Goal: Transaction & Acquisition: Purchase product/service

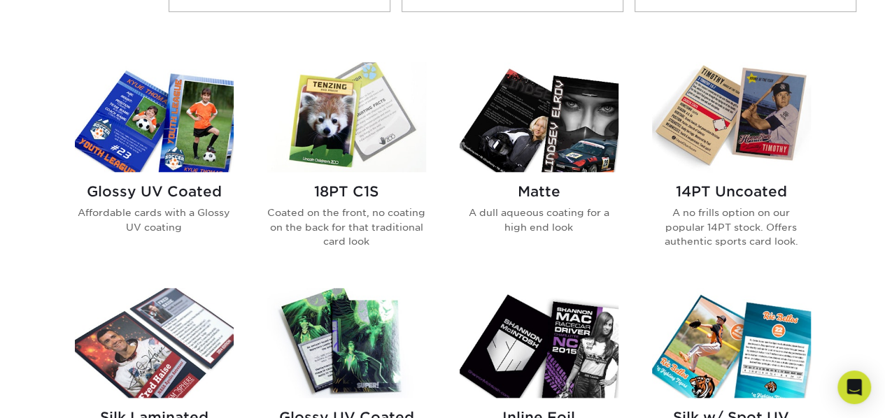
scroll to position [560, 0]
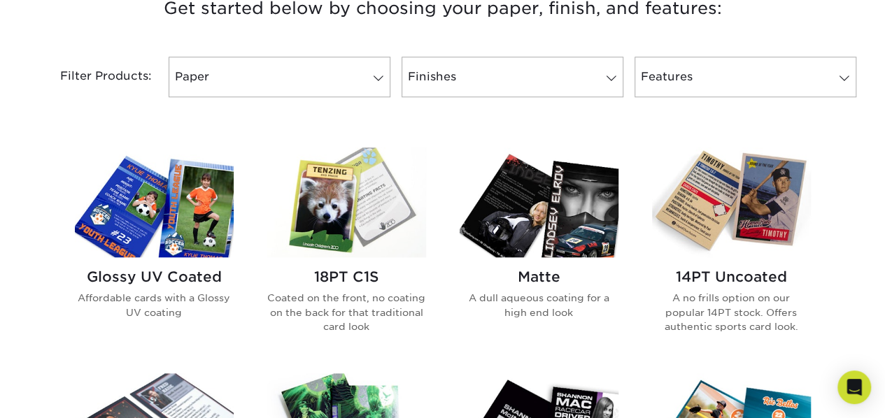
click at [179, 278] on h2 "Glossy UV Coated" at bounding box center [154, 277] width 159 height 17
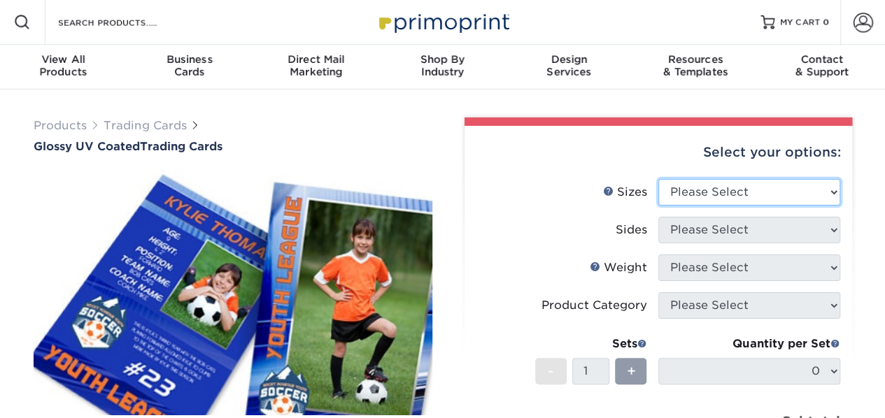
click at [718, 191] on select "Please Select 2.5" x 3.5"" at bounding box center [750, 192] width 182 height 27
select select "2.50x3.50"
click at [659, 179] on select "Please Select 2.5" x 3.5"" at bounding box center [750, 192] width 182 height 27
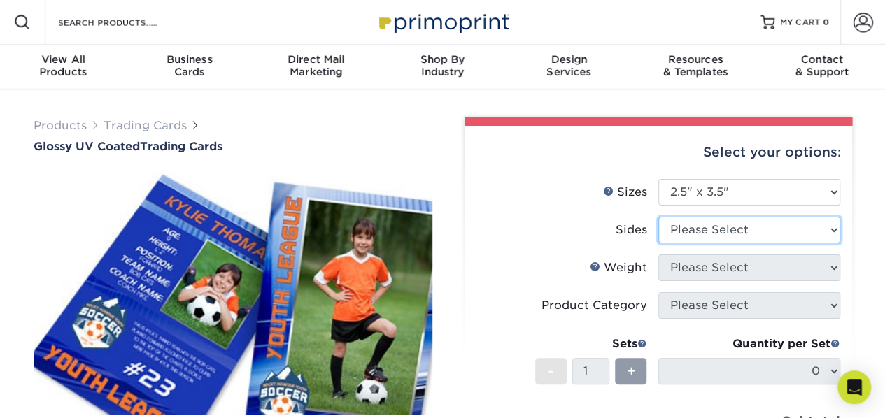
click at [711, 232] on select "Please Select Print Both Sides Print Front Only" at bounding box center [750, 230] width 182 height 27
select select "13abbda7-1d64-4f25-8bb2-c179b224825d"
click at [659, 217] on select "Please Select Print Both Sides Print Front Only" at bounding box center [750, 230] width 182 height 27
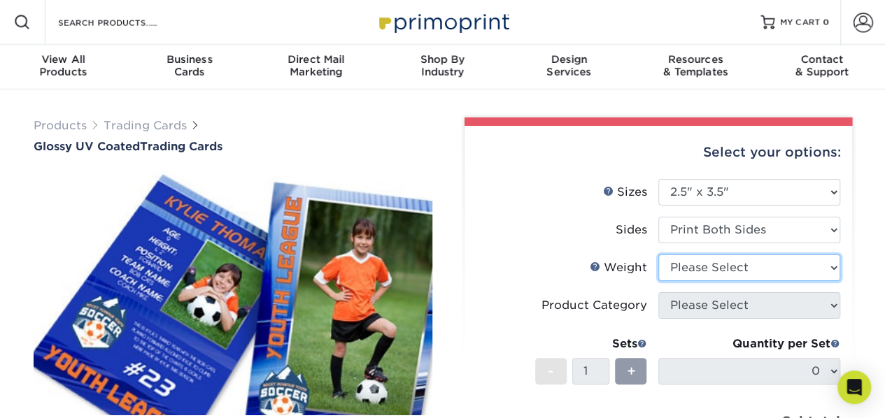
click at [764, 274] on select "Please Select 16PT 14PT 18PT C1S" at bounding box center [750, 268] width 182 height 27
select select "16PT"
click at [659, 255] on select "Please Select 16PT 14PT 18PT C1S" at bounding box center [750, 268] width 182 height 27
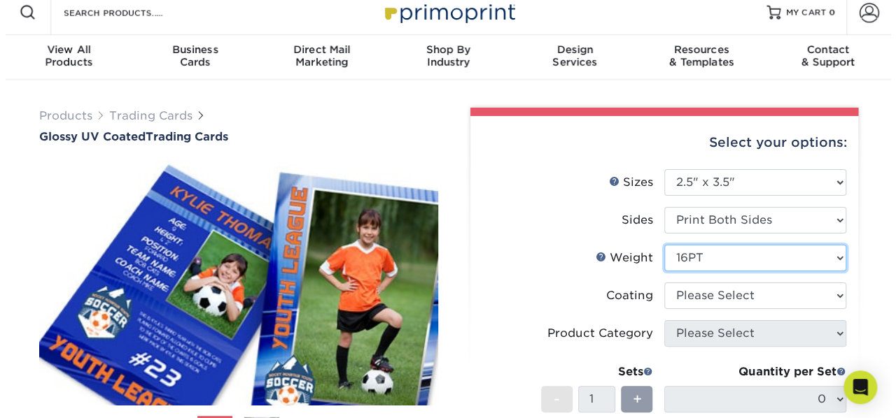
scroll to position [140, 0]
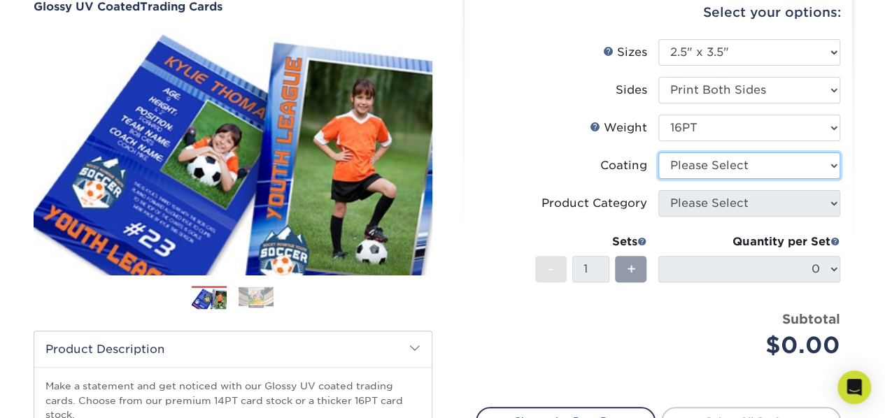
click at [738, 160] on select at bounding box center [750, 166] width 182 height 27
click at [659, 153] on select at bounding box center [750, 166] width 182 height 27
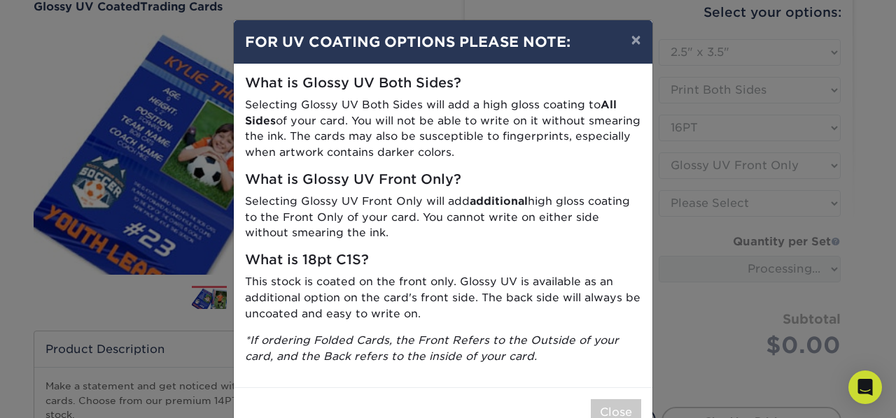
scroll to position [38, 0]
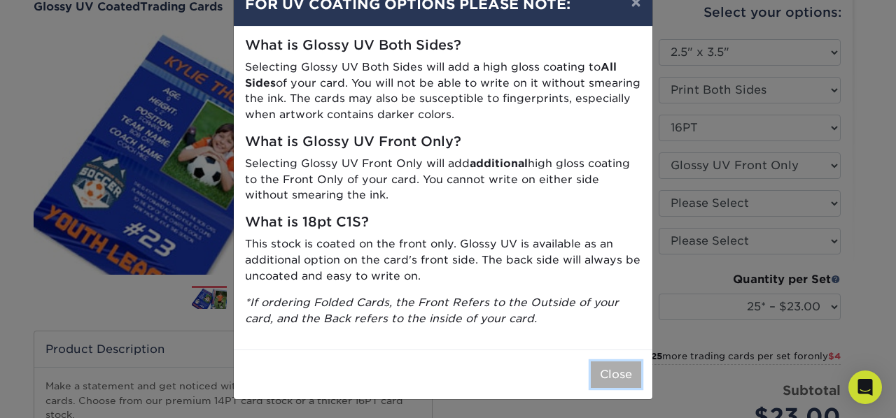
click at [621, 377] on button "Close" at bounding box center [616, 375] width 50 height 27
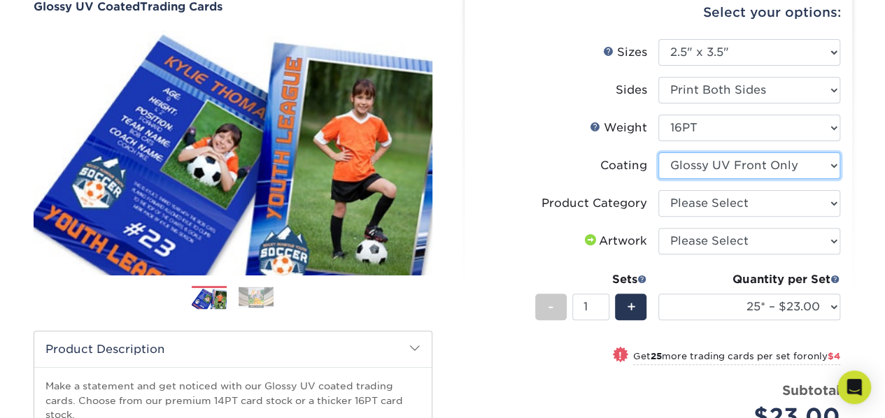
click at [761, 166] on select at bounding box center [750, 166] width 182 height 27
select select "-1"
click at [659, 153] on select at bounding box center [750, 166] width 182 height 27
select select
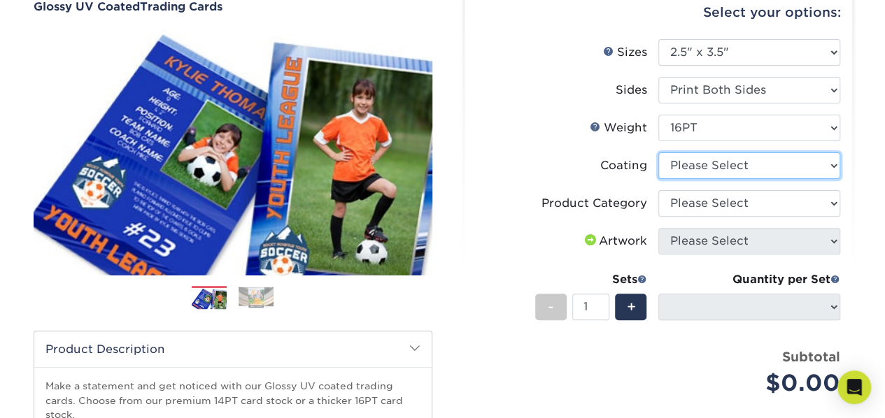
click at [754, 163] on select at bounding box center [750, 166] width 182 height 27
select select "1e8116af-acfc-44b1-83dc-8181aa338834"
click at [659, 153] on select at bounding box center [750, 166] width 182 height 27
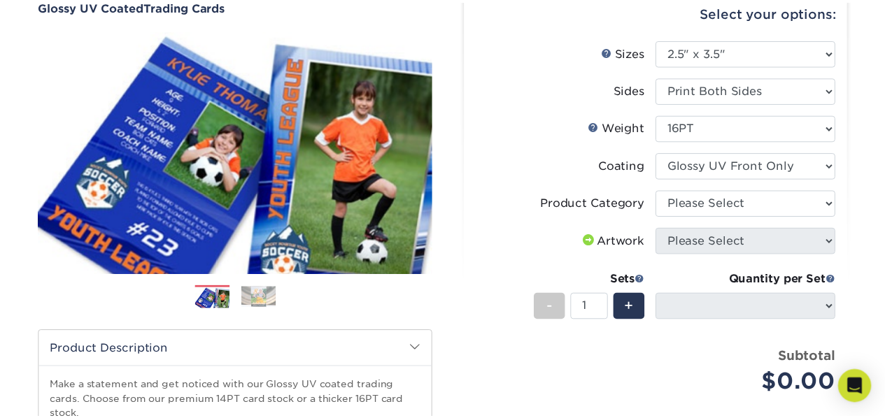
scroll to position [0, 0]
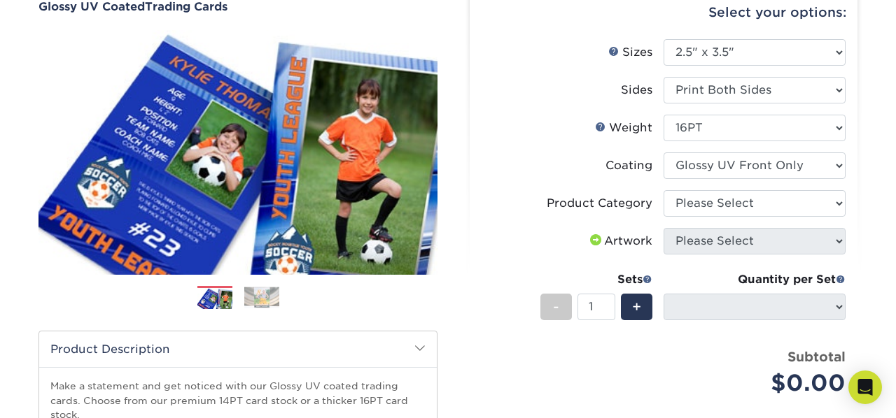
select select "-1"
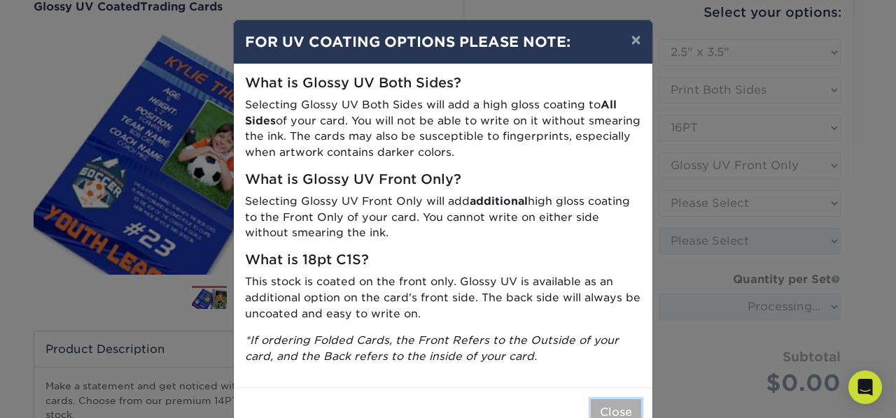
click at [617, 402] on button "Close" at bounding box center [616, 413] width 50 height 27
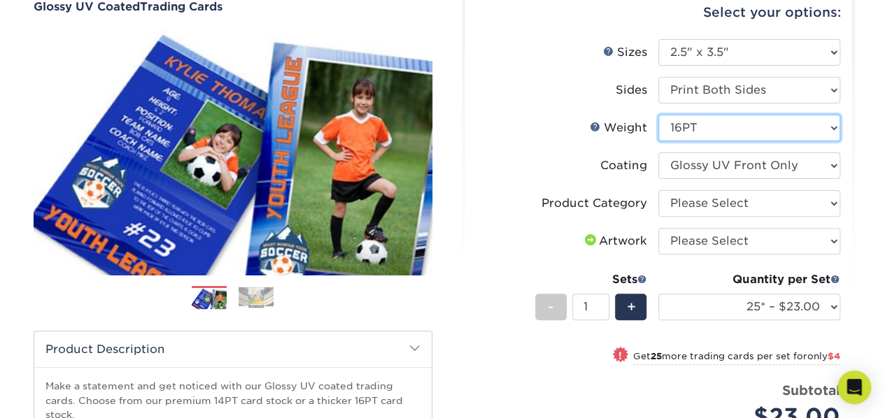
click at [739, 124] on select "Please Select 16PT 14PT 18PT C1S" at bounding box center [750, 128] width 182 height 27
click at [563, 201] on div "Product Category" at bounding box center [595, 203] width 106 height 17
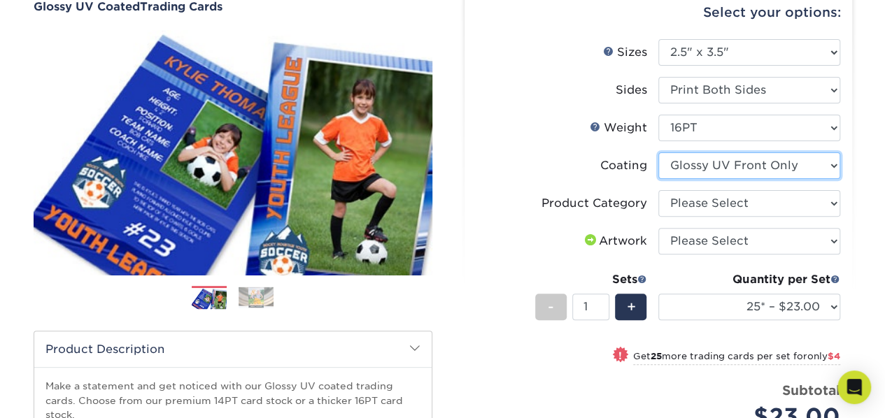
click at [764, 173] on select at bounding box center [750, 166] width 182 height 27
click at [659, 153] on select at bounding box center [750, 166] width 182 height 27
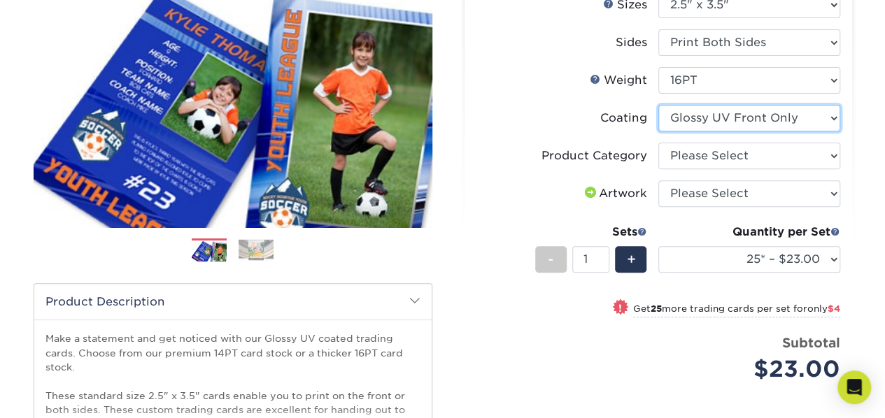
scroll to position [210, 0]
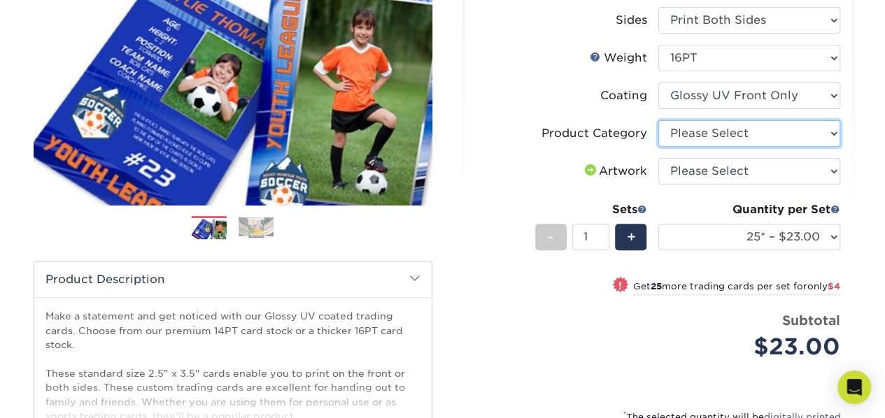
click at [784, 120] on select "Please Select Trading Cards" at bounding box center [750, 133] width 182 height 27
select select "c2f9bce9-36c2-409d-b101-c29d9d031e18"
click at [659, 120] on select "Please Select Trading Cards" at bounding box center [750, 133] width 182 height 27
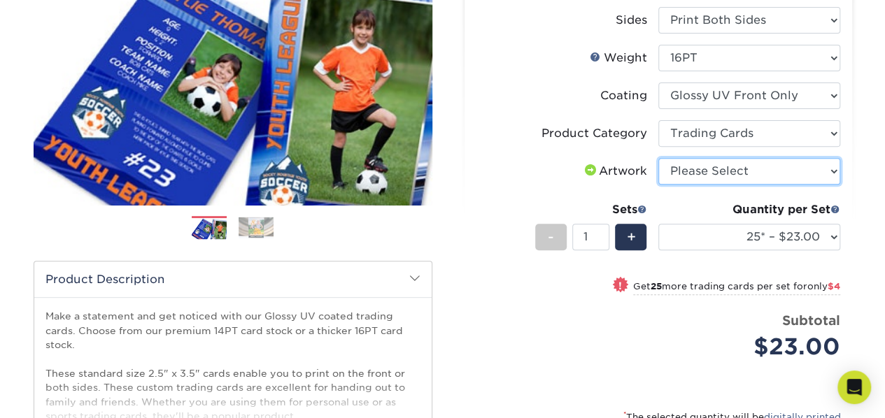
click at [760, 174] on select "Please Select I will upload files I need a design - $100" at bounding box center [750, 171] width 182 height 27
click at [659, 158] on select "Please Select I will upload files I need a design - $100" at bounding box center [750, 171] width 182 height 27
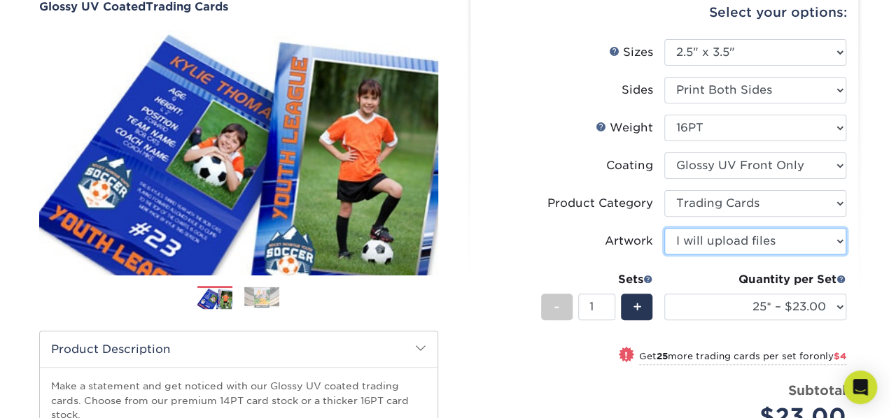
scroll to position [140, 0]
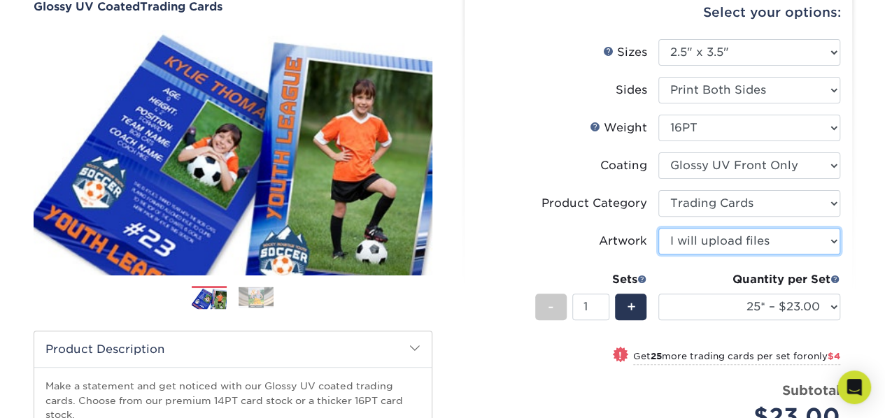
click at [760, 241] on select "Please Select I will upload files I need a design - $100" at bounding box center [750, 241] width 182 height 27
click at [659, 228] on select "Please Select I will upload files I need a design - $100" at bounding box center [750, 241] width 182 height 27
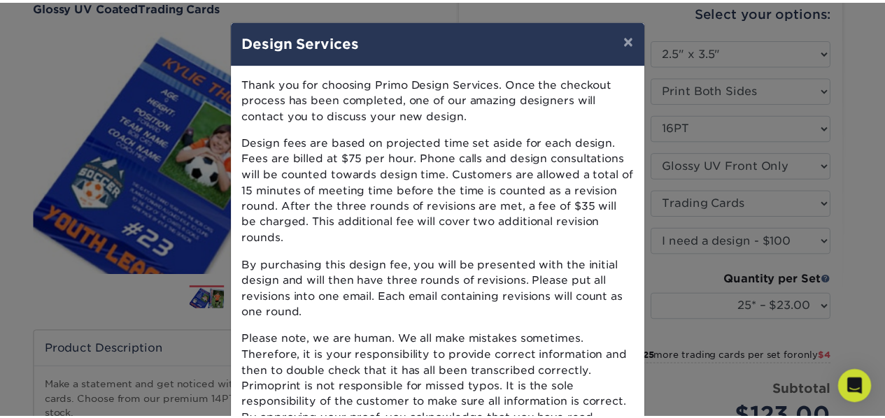
scroll to position [155, 0]
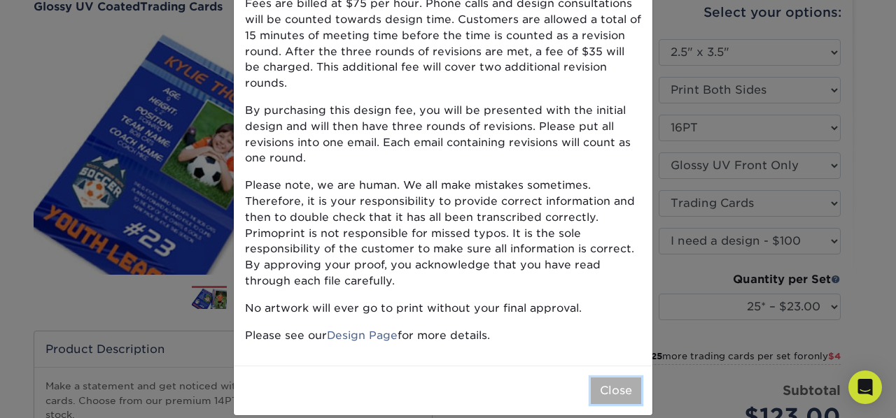
click at [609, 378] on button "Close" at bounding box center [616, 391] width 50 height 27
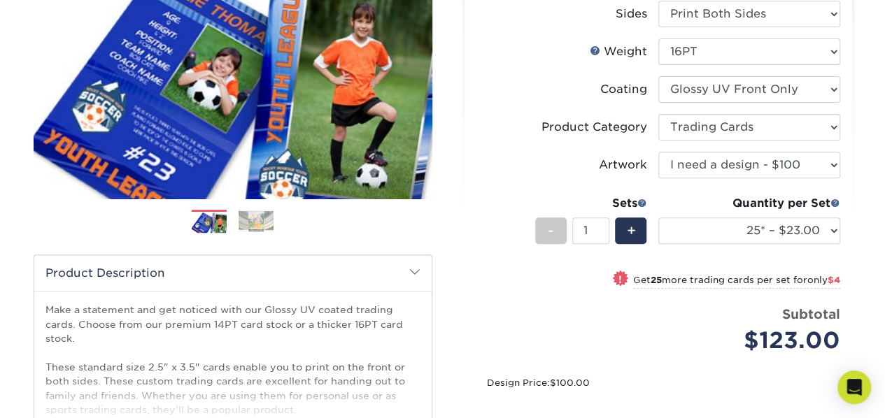
scroll to position [280, 0]
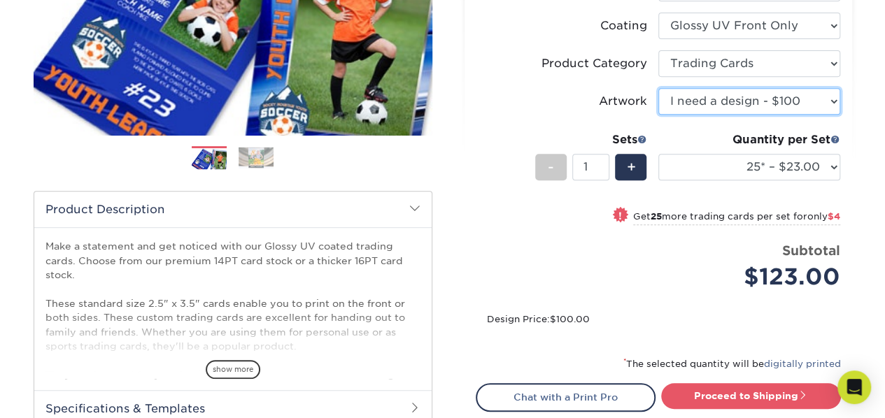
click at [823, 104] on select "Please Select I will upload files I need a design - $100" at bounding box center [750, 101] width 182 height 27
select select "upload"
click at [659, 88] on select "Please Select I will upload files I need a design - $100" at bounding box center [750, 101] width 182 height 27
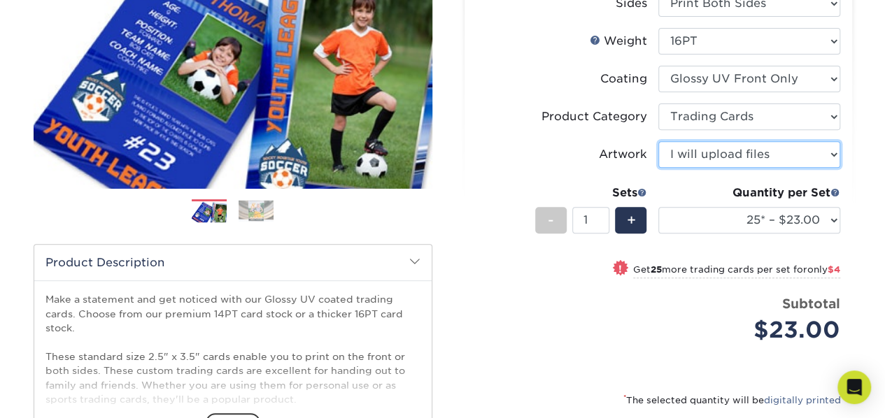
scroll to position [420, 0]
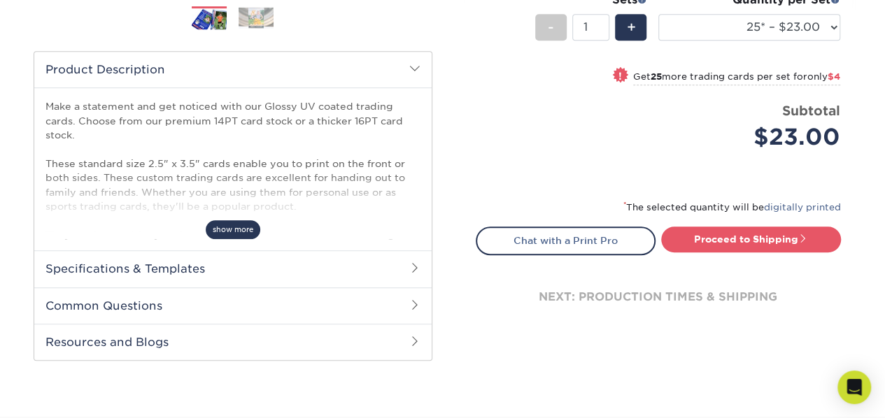
click at [232, 227] on span "show more" at bounding box center [233, 229] width 55 height 19
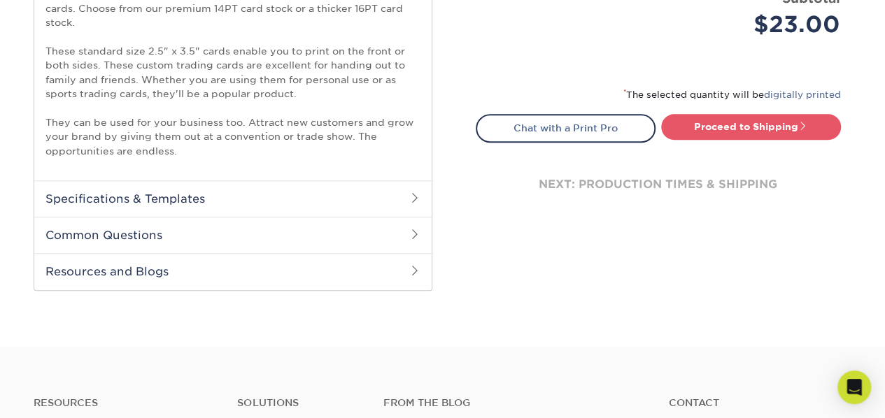
scroll to position [560, 0]
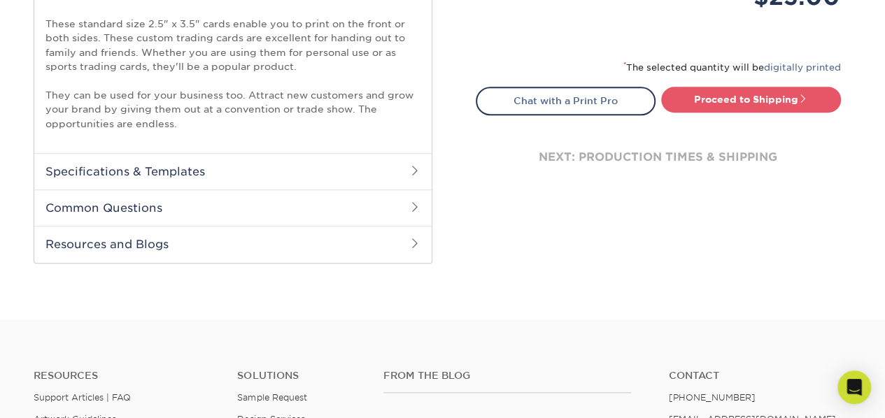
click at [390, 174] on h2 "Specifications & Templates" at bounding box center [232, 171] width 397 height 36
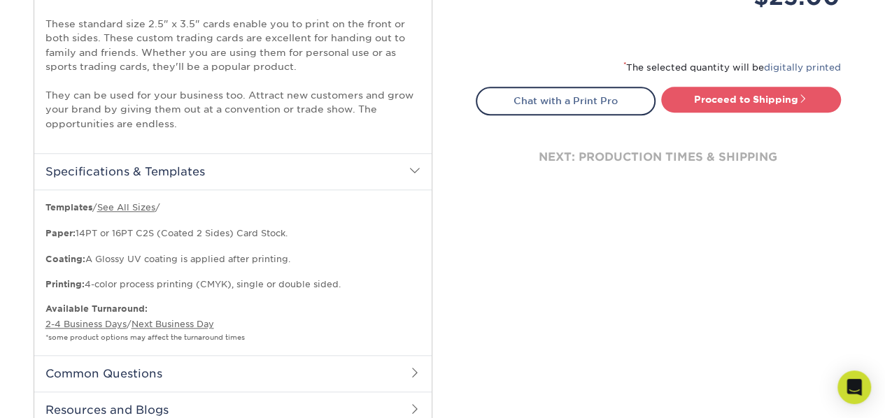
click at [410, 171] on span at bounding box center [414, 170] width 11 height 11
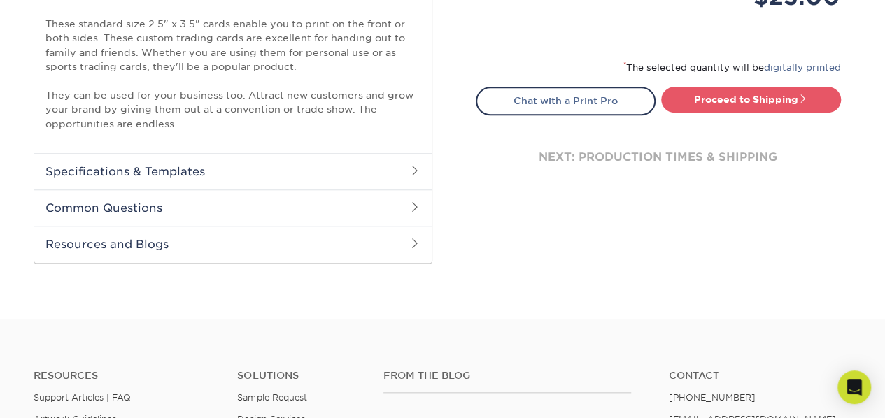
click at [409, 204] on h2 "Common Questions" at bounding box center [232, 208] width 397 height 36
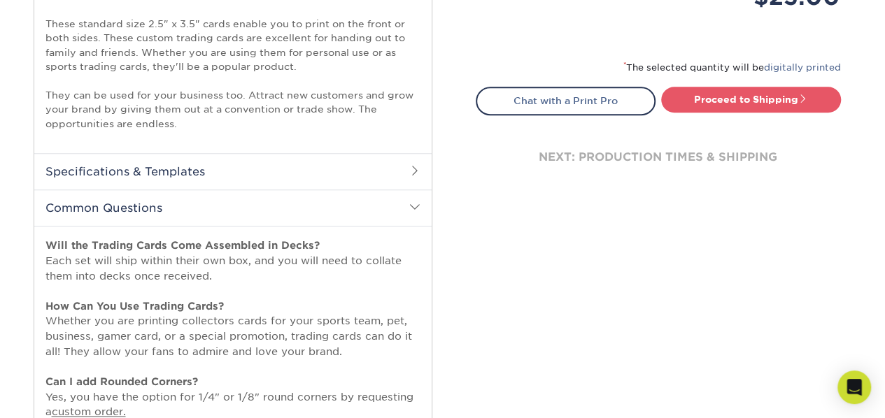
click at [409, 204] on h2 "Common Questions" at bounding box center [232, 208] width 397 height 36
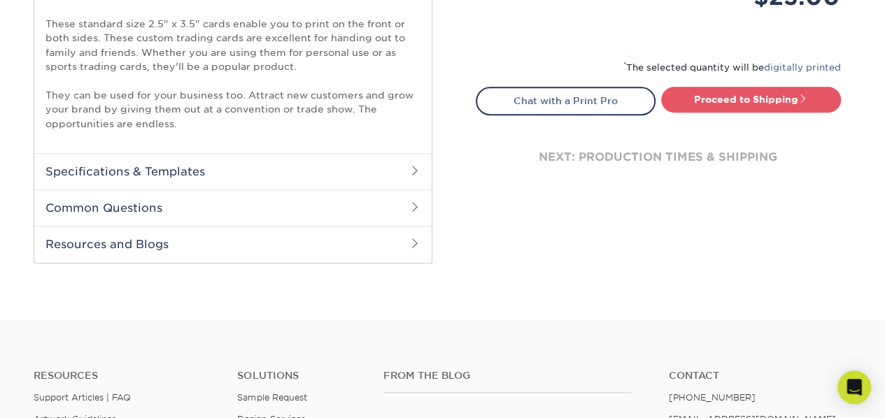
click at [409, 204] on h2 "Common Questions" at bounding box center [232, 208] width 397 height 36
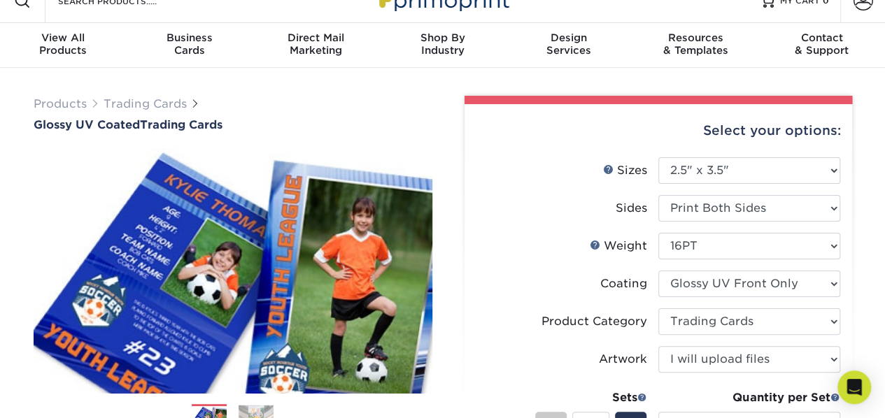
scroll to position [0, 0]
